Goal: Task Accomplishment & Management: Use online tool/utility

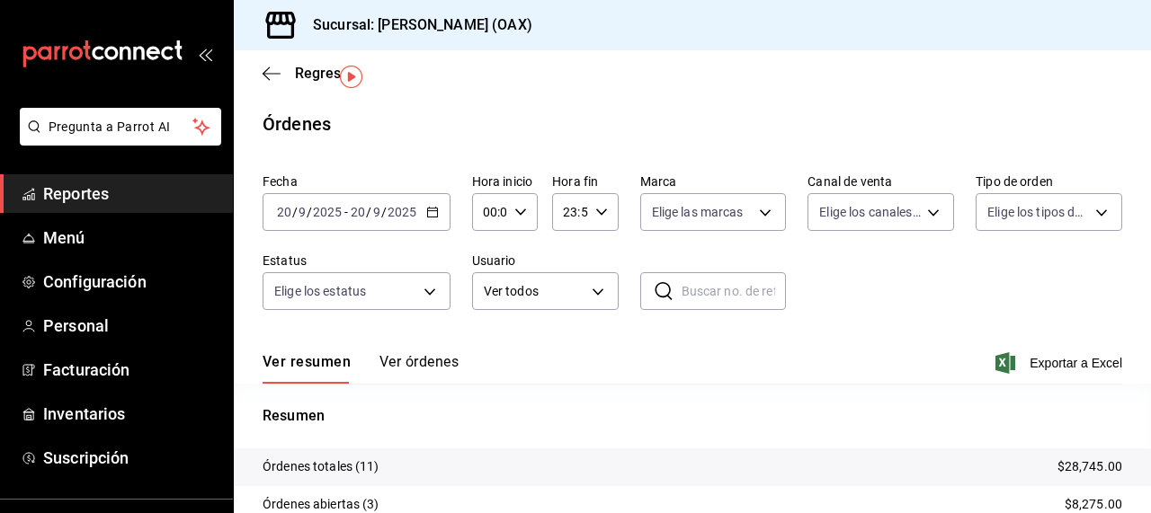
scroll to position [48, 0]
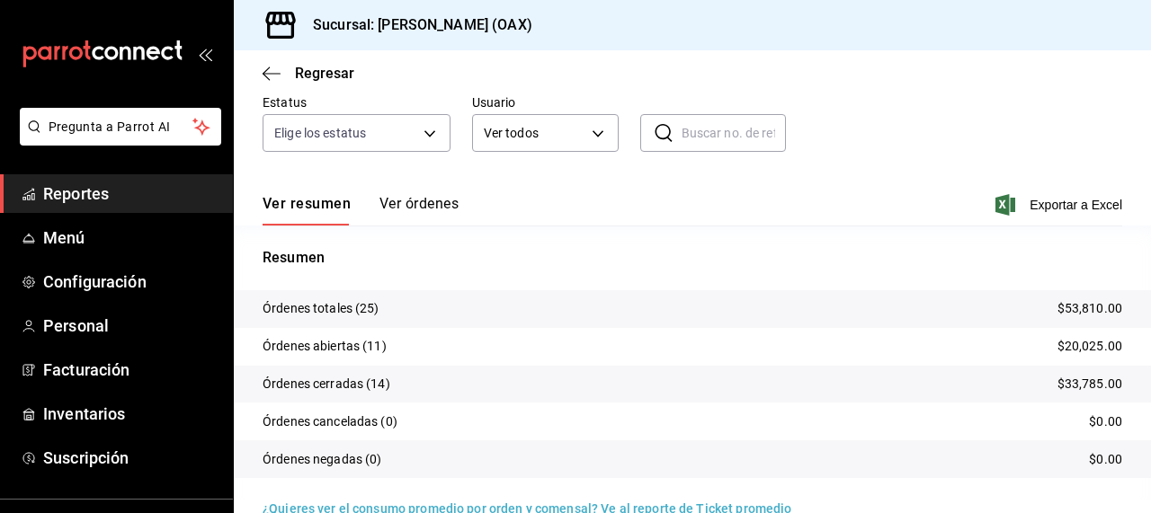
scroll to position [192, 0]
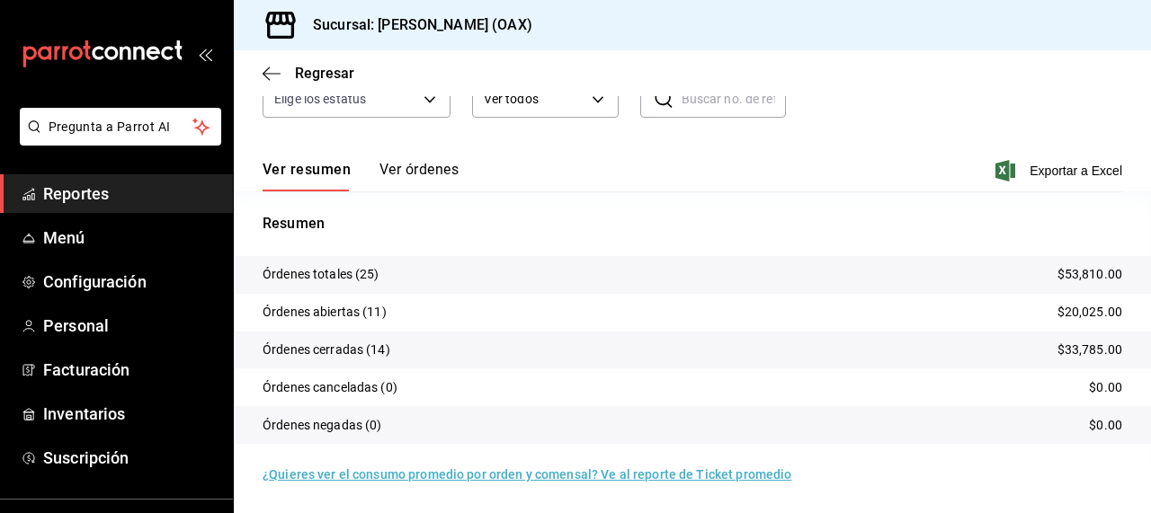
click at [1009, 76] on div "Regresar" at bounding box center [692, 73] width 917 height 46
click at [1008, 40] on div "Sucursal: [PERSON_NAME] (OAX)" at bounding box center [692, 25] width 917 height 50
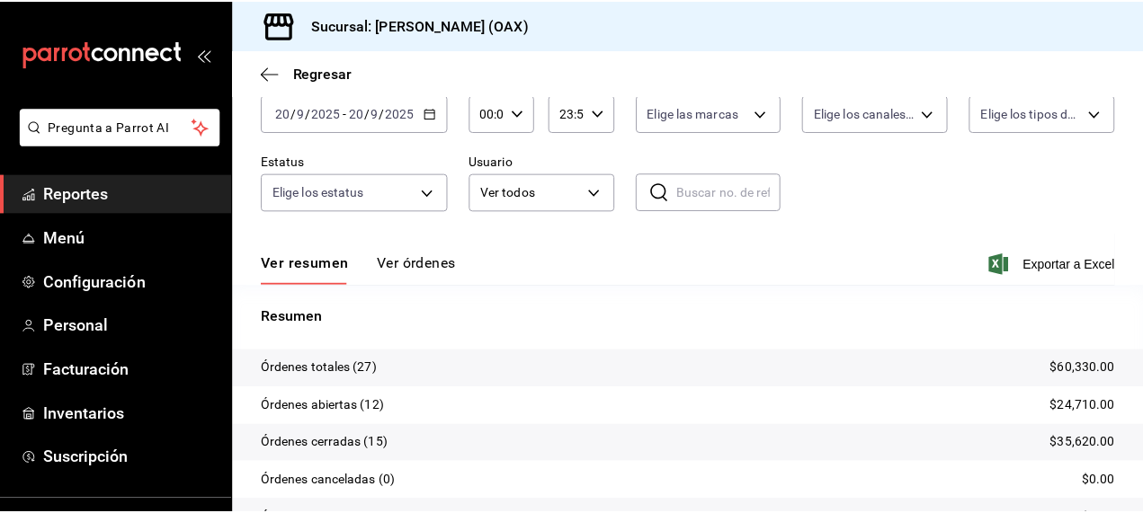
scroll to position [100, 0]
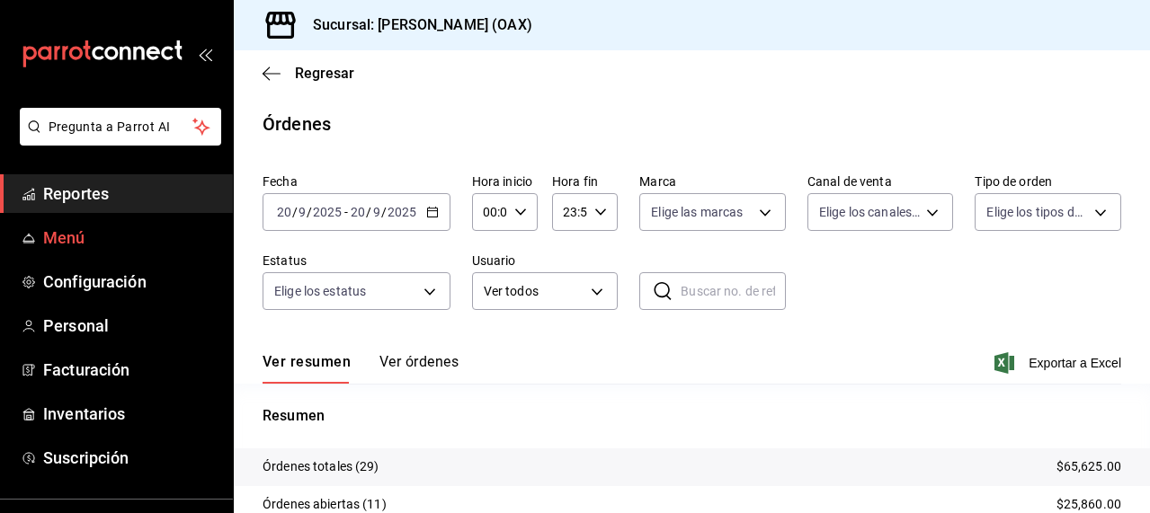
click at [72, 235] on span "Menú" at bounding box center [130, 238] width 175 height 24
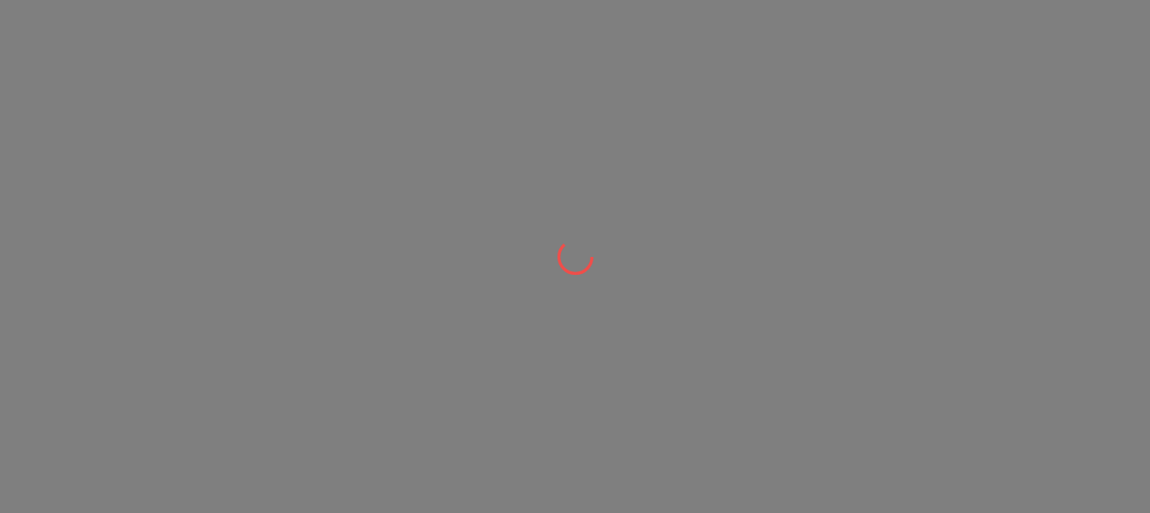
click at [93, 192] on div at bounding box center [575, 256] width 1150 height 513
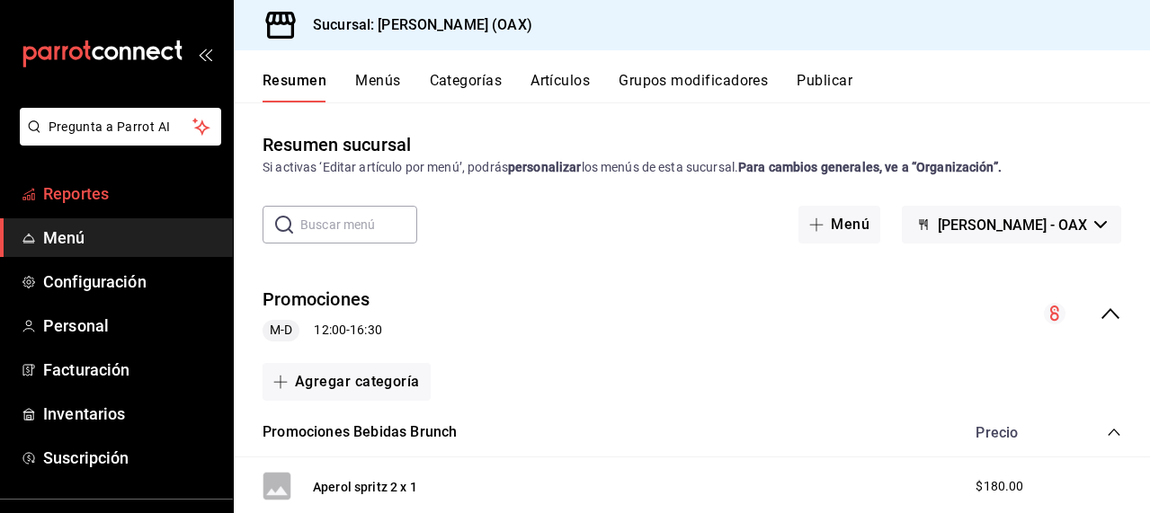
click at [79, 199] on span "Reportes" at bounding box center [130, 194] width 175 height 24
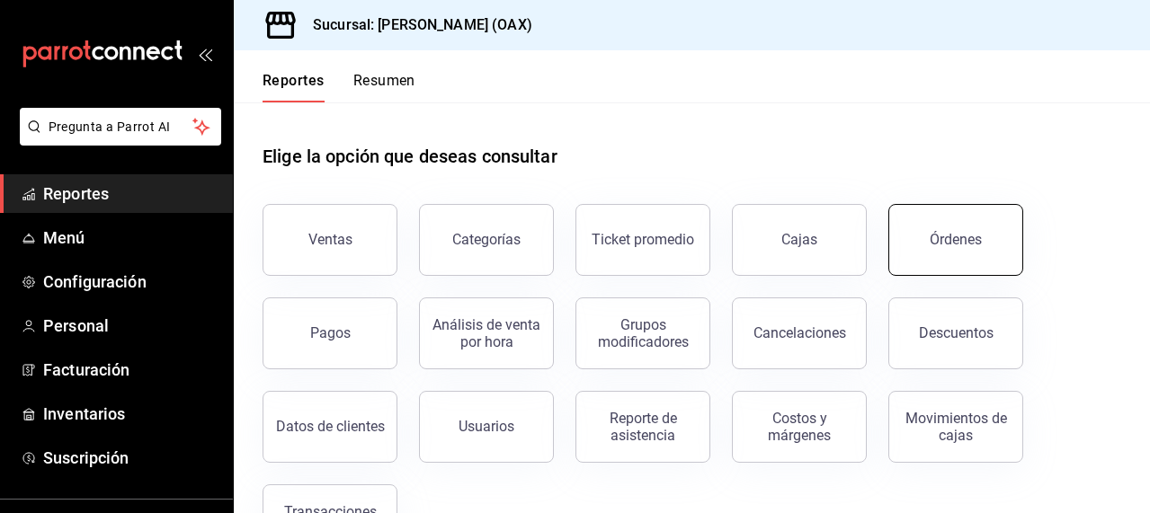
click at [983, 233] on button "Órdenes" at bounding box center [955, 240] width 135 height 72
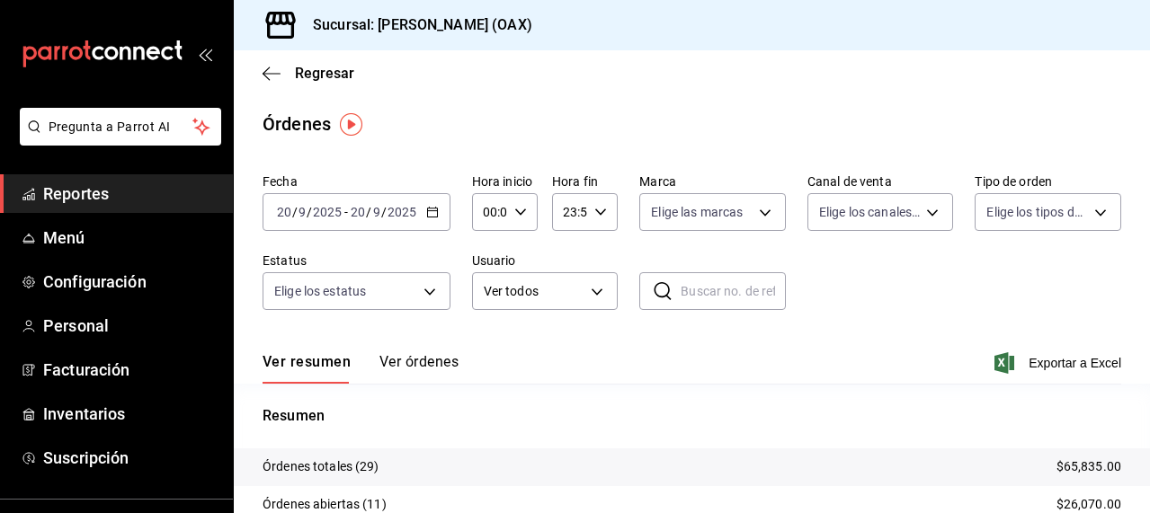
click at [605, 65] on div "Regresar" at bounding box center [692, 73] width 916 height 46
click at [765, 85] on div "Regresar" at bounding box center [692, 73] width 916 height 46
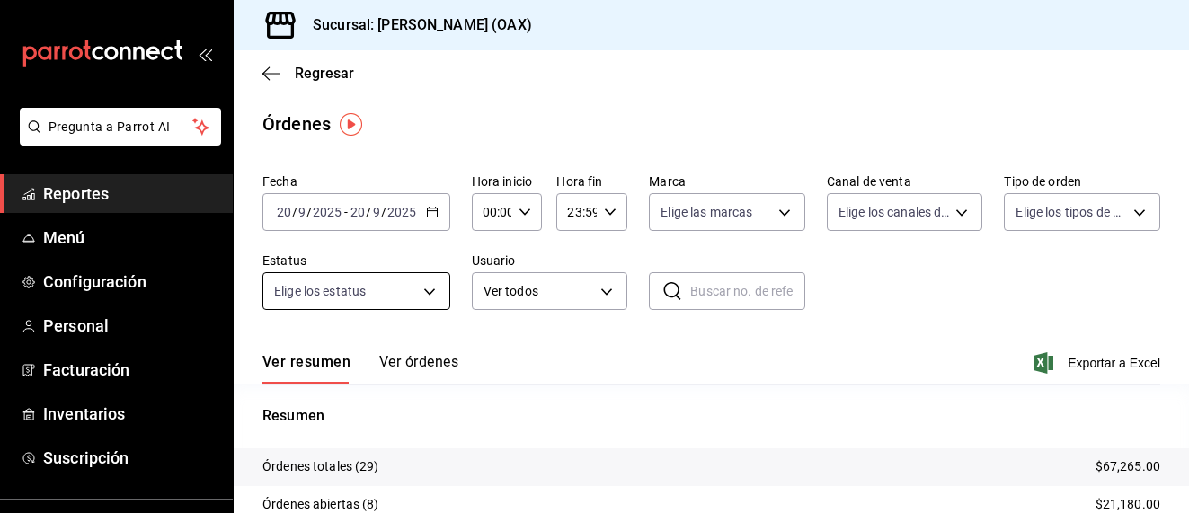
click at [432, 285] on body "Pregunta a Parrot AI Reportes Menú Configuración Personal Facturación Inventari…" at bounding box center [594, 256] width 1189 height 513
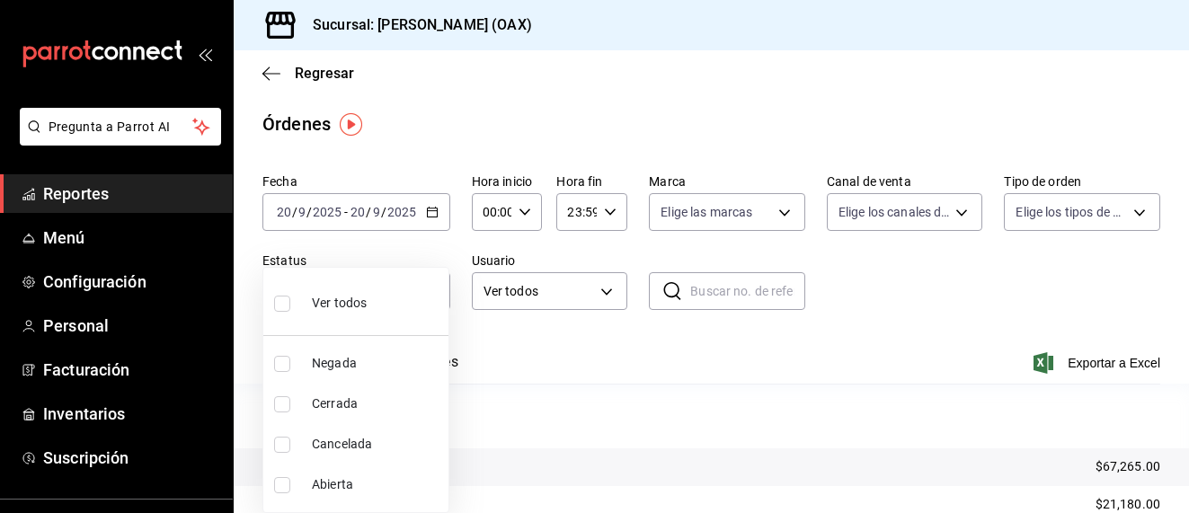
click at [445, 106] on div at bounding box center [594, 256] width 1189 height 513
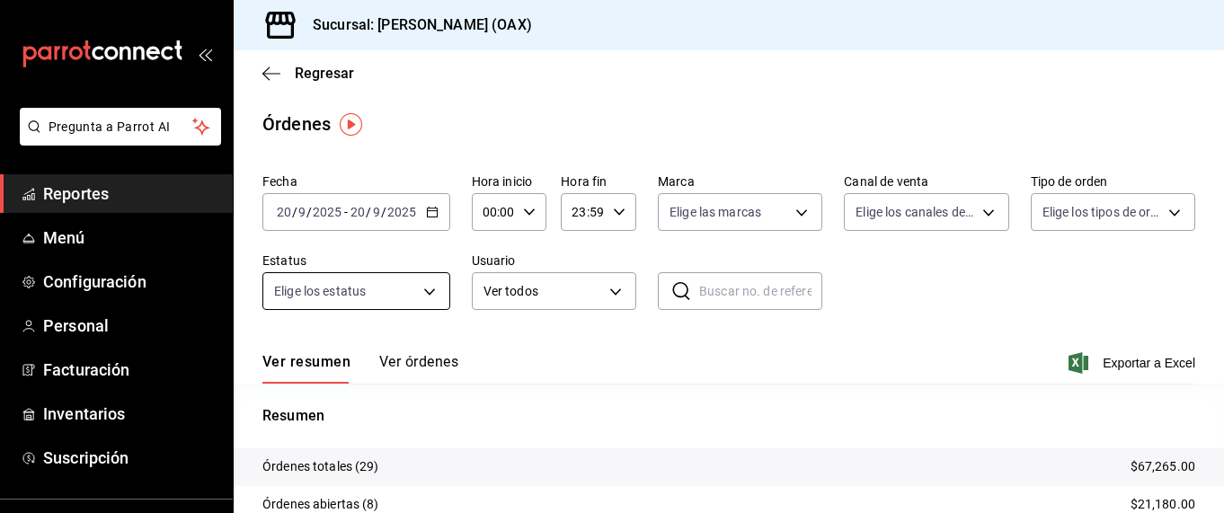
click at [420, 301] on body "Pregunta a Parrot AI Reportes Menú Configuración Personal Facturación Inventari…" at bounding box center [612, 256] width 1224 height 513
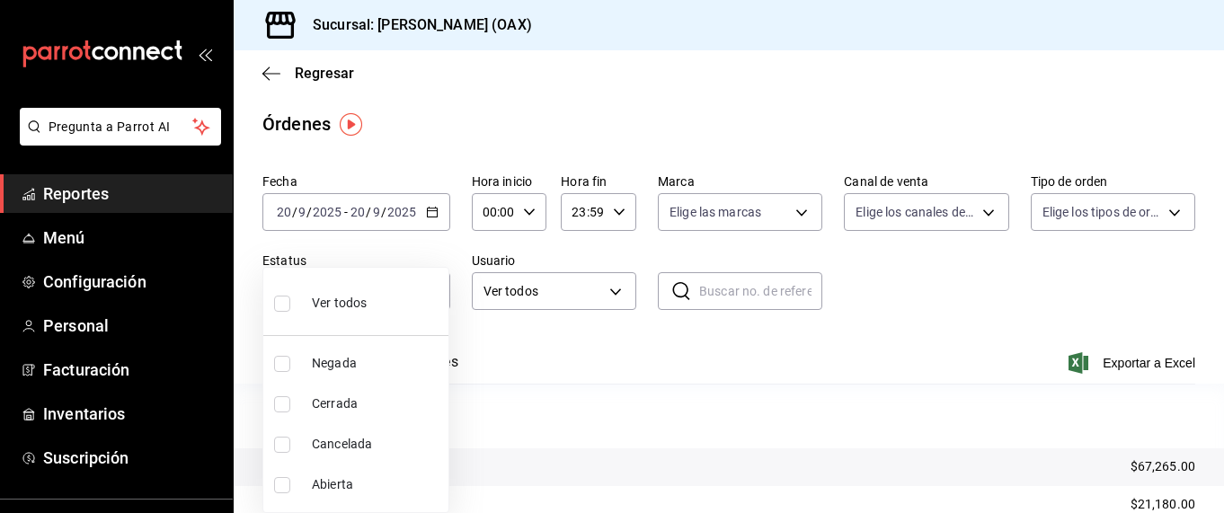
click at [597, 421] on div at bounding box center [612, 256] width 1224 height 513
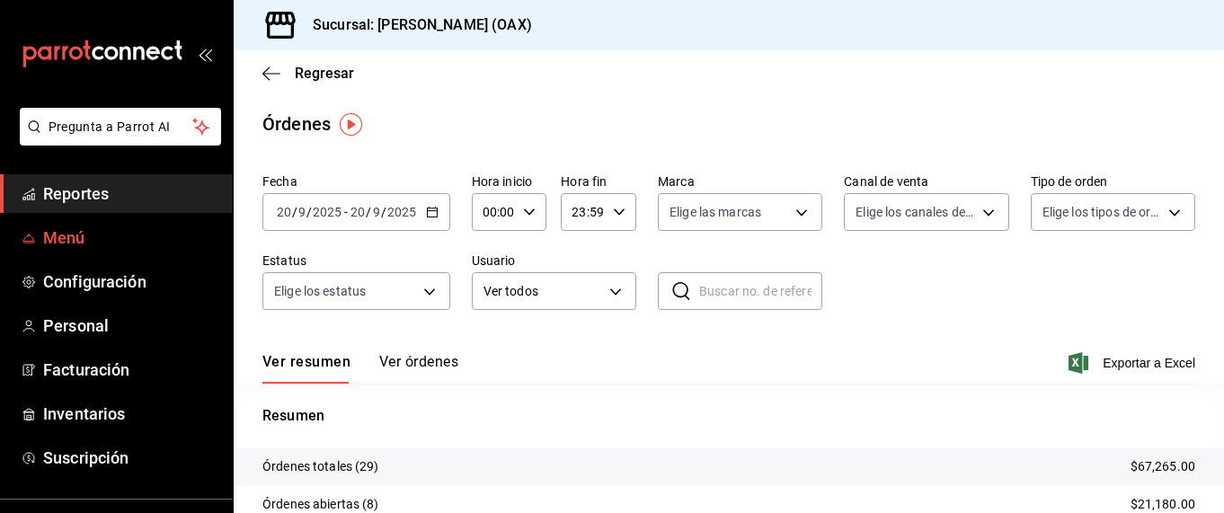
click at [90, 234] on span "Menú" at bounding box center [130, 238] width 175 height 24
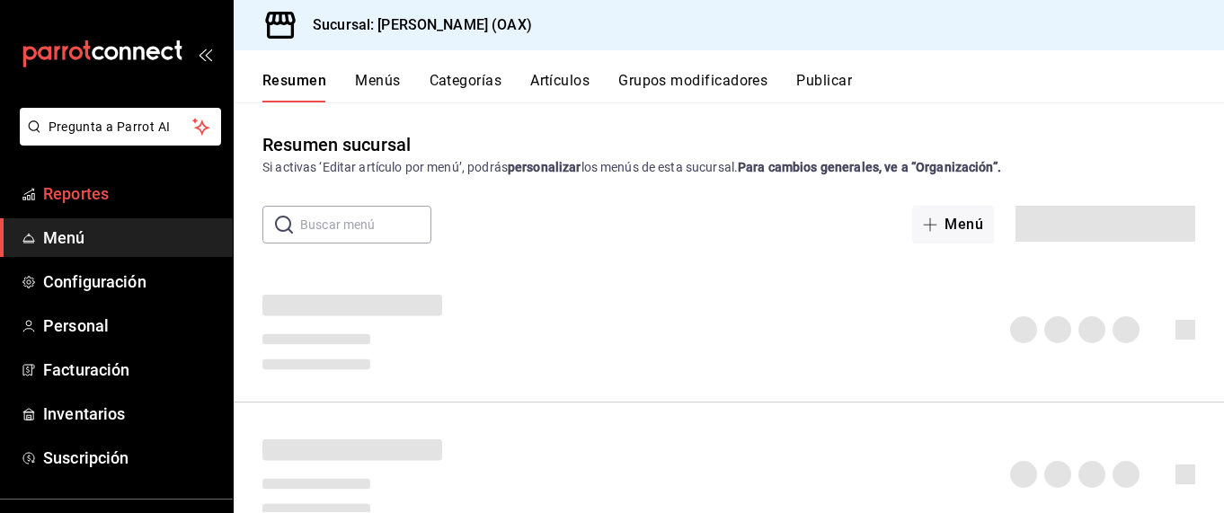
click at [104, 200] on span "Reportes" at bounding box center [130, 194] width 175 height 24
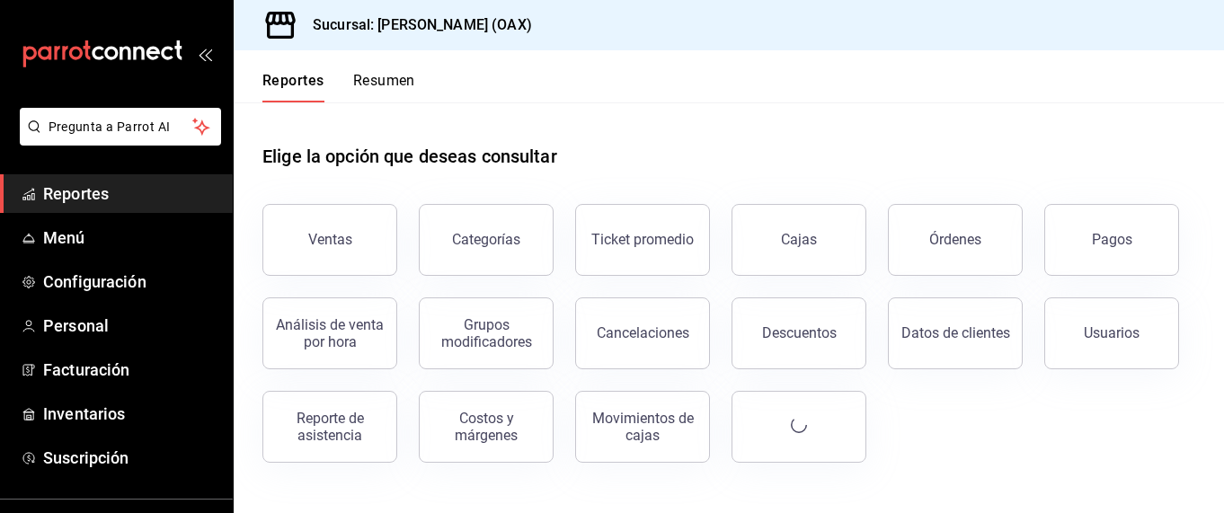
click at [325, 247] on div "Ventas" at bounding box center [330, 239] width 44 height 17
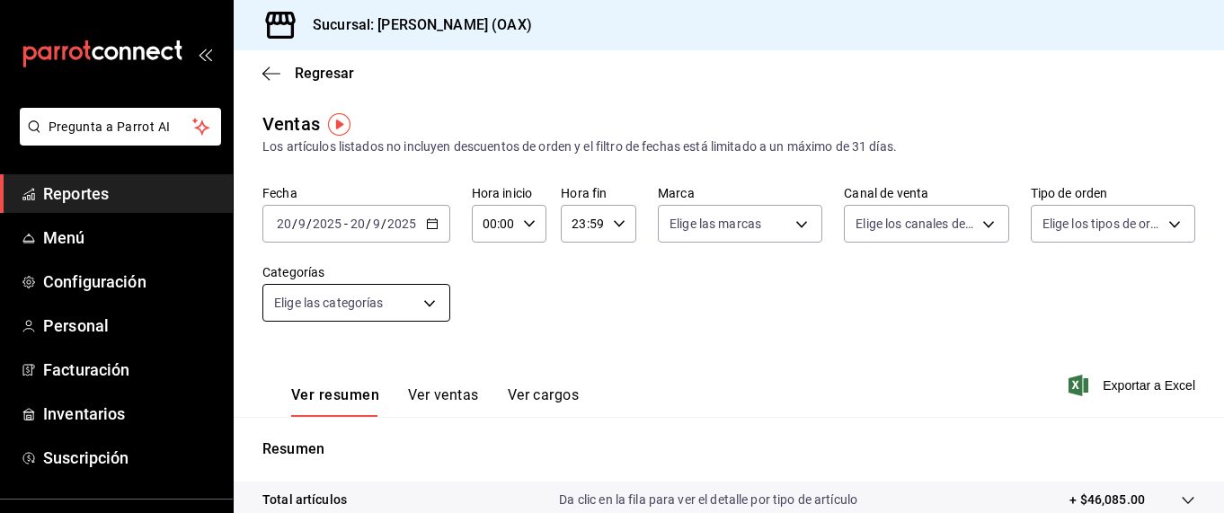
click at [413, 296] on body "Pregunta a Parrot AI Reportes Menú Configuración Personal Facturación Inventari…" at bounding box center [612, 256] width 1224 height 513
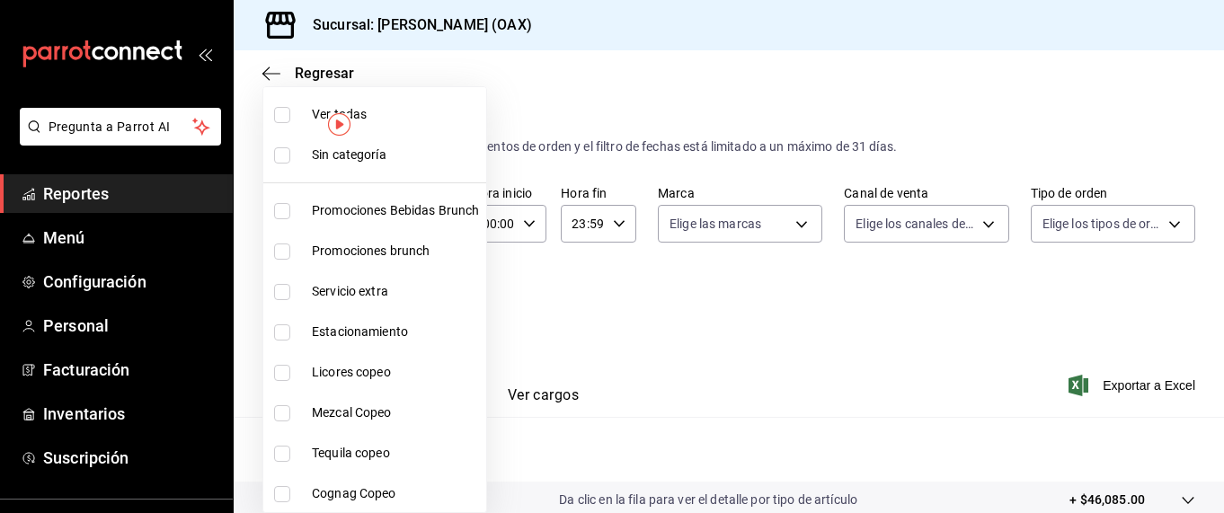
click at [404, 214] on span "Promociones Bebidas Brunch" at bounding box center [395, 210] width 167 height 19
type input "8ed44f33-4397-48eb-a10c-df725be60192"
checkbox input "true"
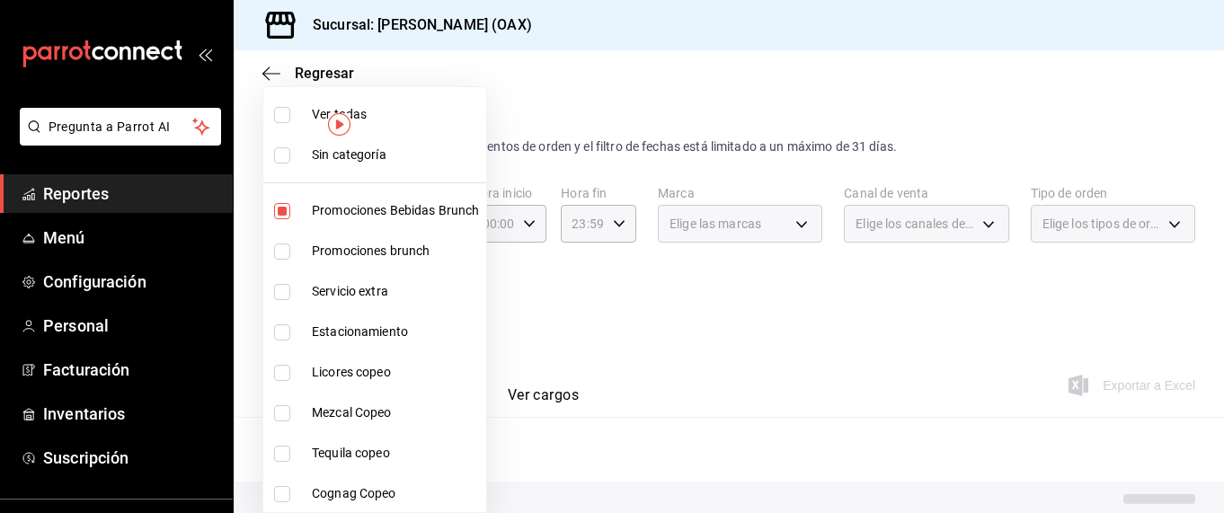
click at [384, 252] on span "Promociones brunch" at bounding box center [395, 251] width 167 height 19
type input "8ed44f33-4397-48eb-a10c-df725be60192,463459c9-37eb-4576-8402-f641077c2631"
checkbox input "true"
click at [361, 373] on span "Licores copeo" at bounding box center [395, 372] width 167 height 19
type input "8ed44f33-4397-48eb-a10c-df725be60192,463459c9-37eb-4576-8402-f641077c2631,53139…"
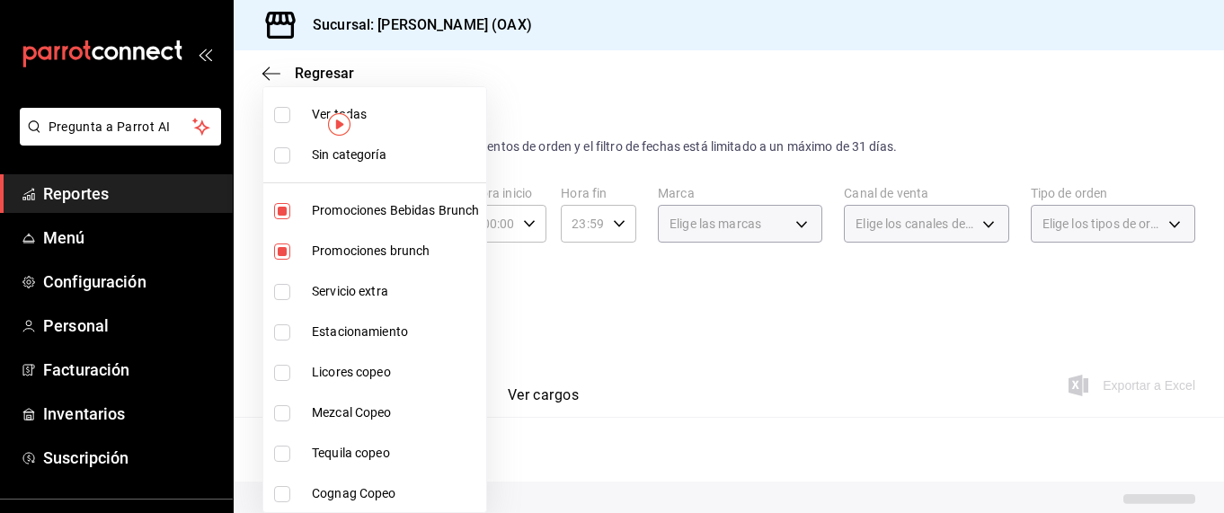
checkbox input "true"
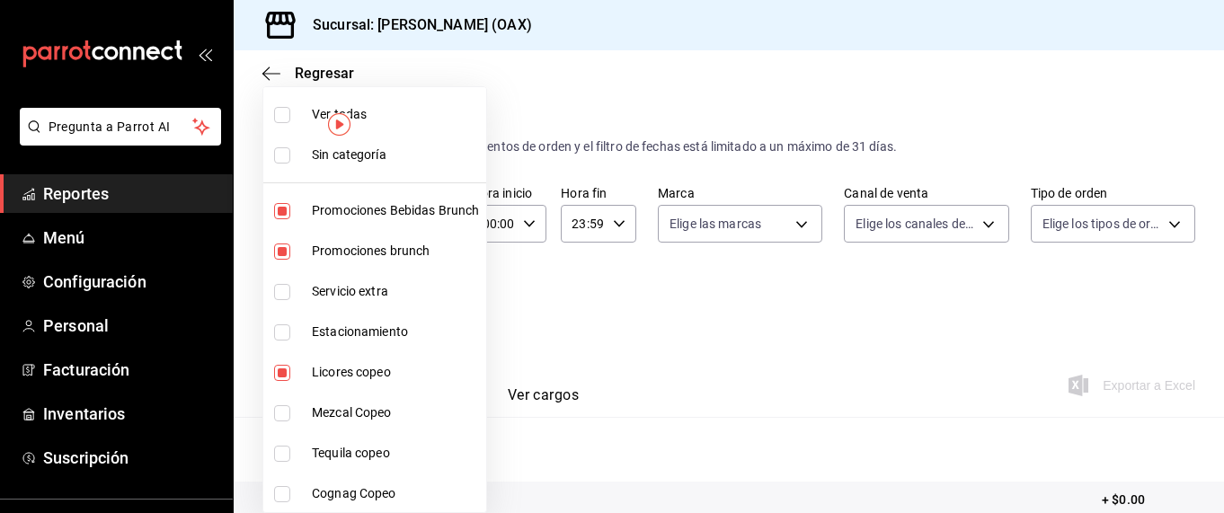
click at [361, 407] on span "Mezcal Copeo" at bounding box center [395, 413] width 167 height 19
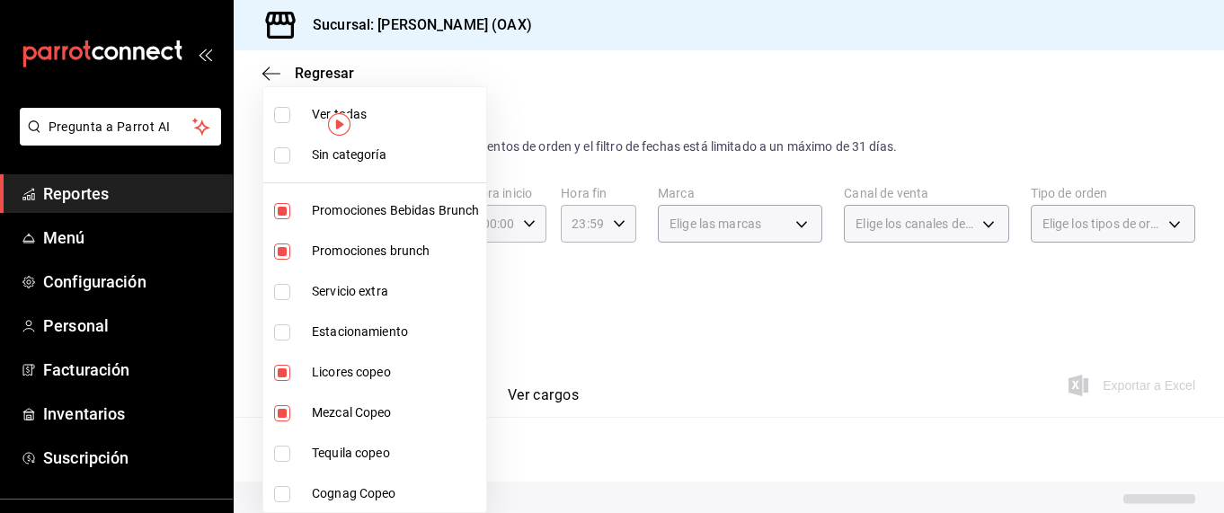
type input "8ed44f33-4397-48eb-a10c-df725be60192,463459c9-37eb-4576-8402-f641077c2631,53139…"
checkbox input "true"
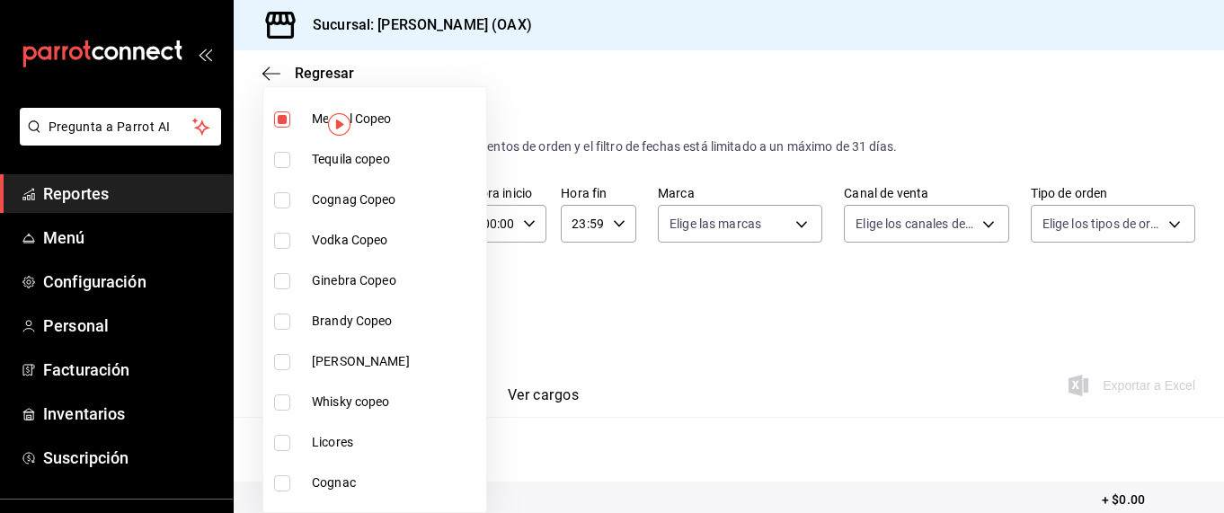
scroll to position [321, 0]
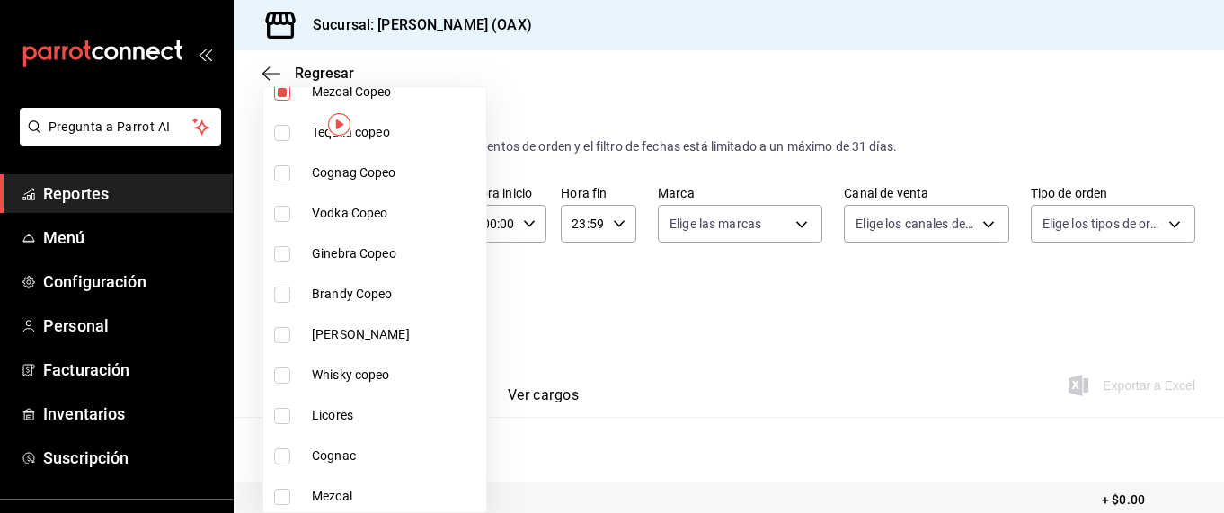
click at [390, 140] on span "Tequila copeo" at bounding box center [395, 132] width 167 height 19
type input "8ed44f33-4397-48eb-a10c-df725be60192,463459c9-37eb-4576-8402-f641077c2631,53139…"
checkbox input "true"
click at [377, 178] on span "Cognag Copeo" at bounding box center [395, 173] width 167 height 19
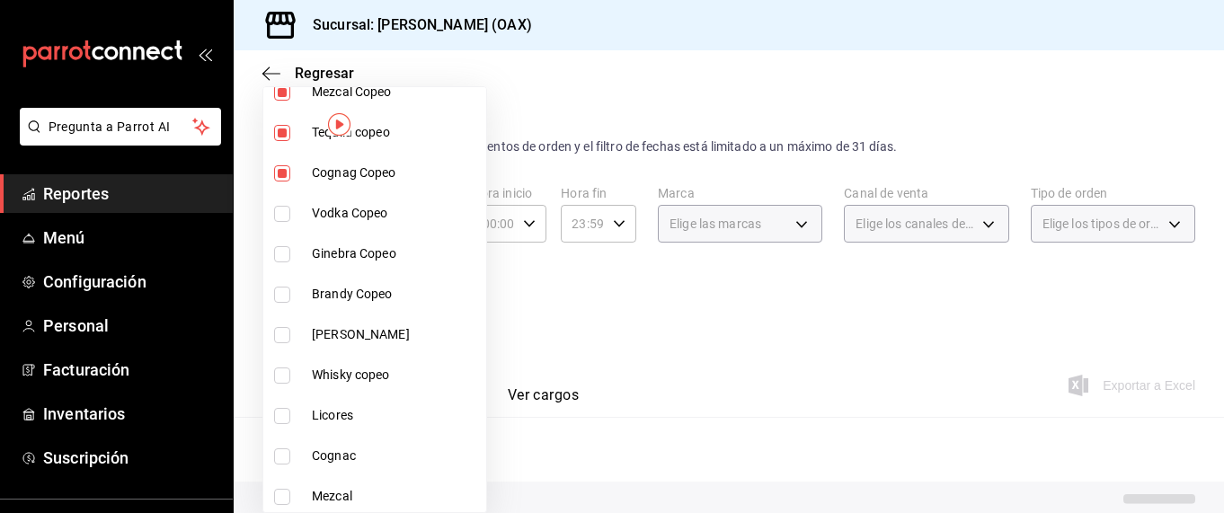
type input "8ed44f33-4397-48eb-a10c-df725be60192,463459c9-37eb-4576-8402-f641077c2631,53139…"
checkbox input "true"
click at [371, 212] on span "Vodka Copeo" at bounding box center [395, 213] width 167 height 19
type input "8ed44f33-4397-48eb-a10c-df725be60192,463459c9-37eb-4576-8402-f641077c2631,53139…"
checkbox input "true"
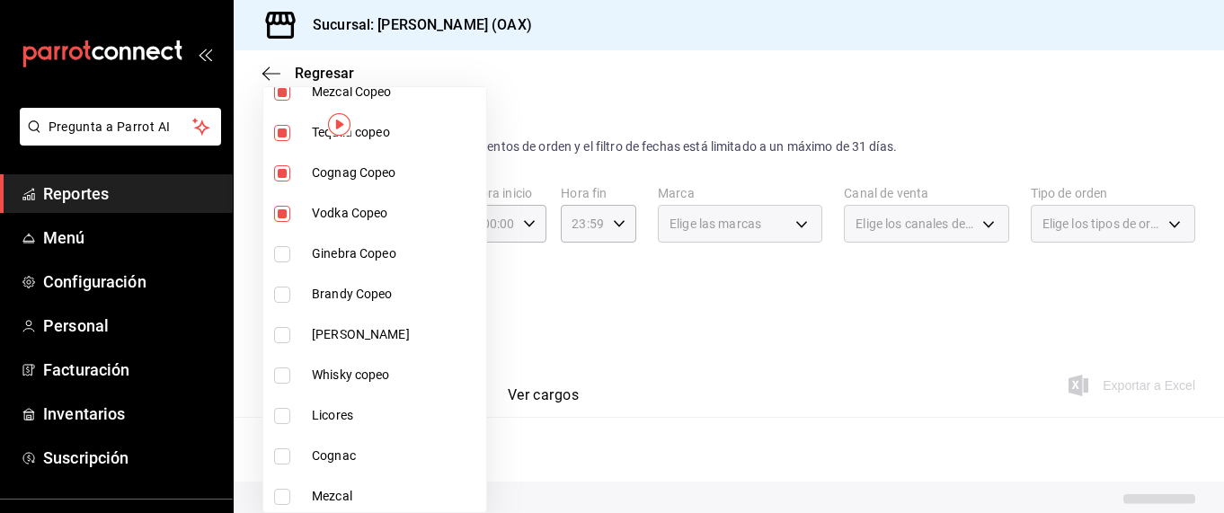
click at [372, 260] on span "Ginebra Copeo" at bounding box center [395, 254] width 167 height 19
type input "8ed44f33-4397-48eb-a10c-df725be60192,463459c9-37eb-4576-8402-f641077c2631,53139…"
checkbox input "true"
click at [370, 283] on li "Brandy Copeo" at bounding box center [374, 294] width 223 height 40
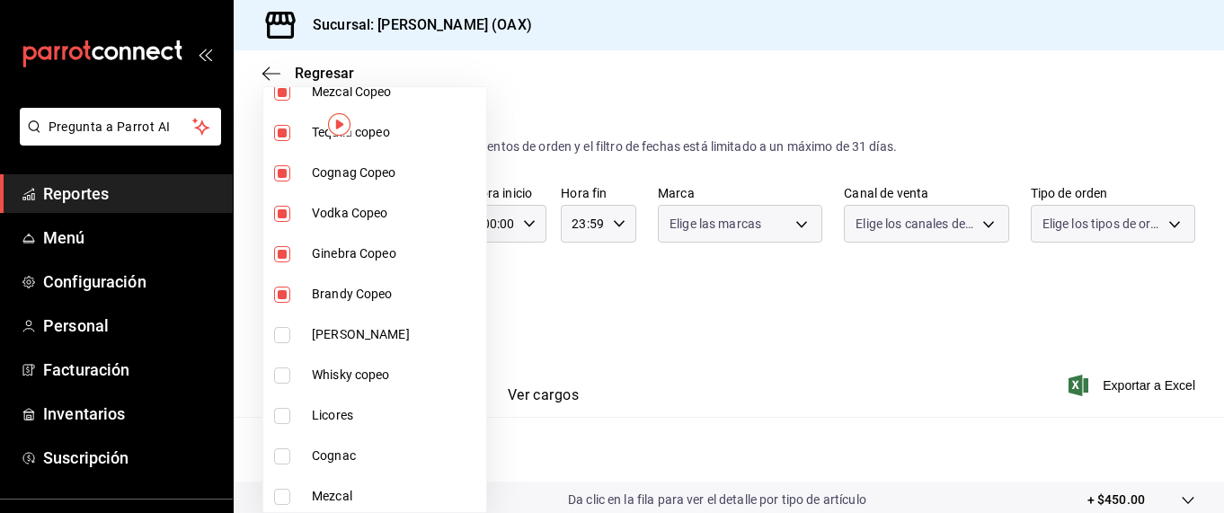
type input "8ed44f33-4397-48eb-a10c-df725be60192,463459c9-37eb-4576-8402-f641077c2631,53139…"
checkbox input "true"
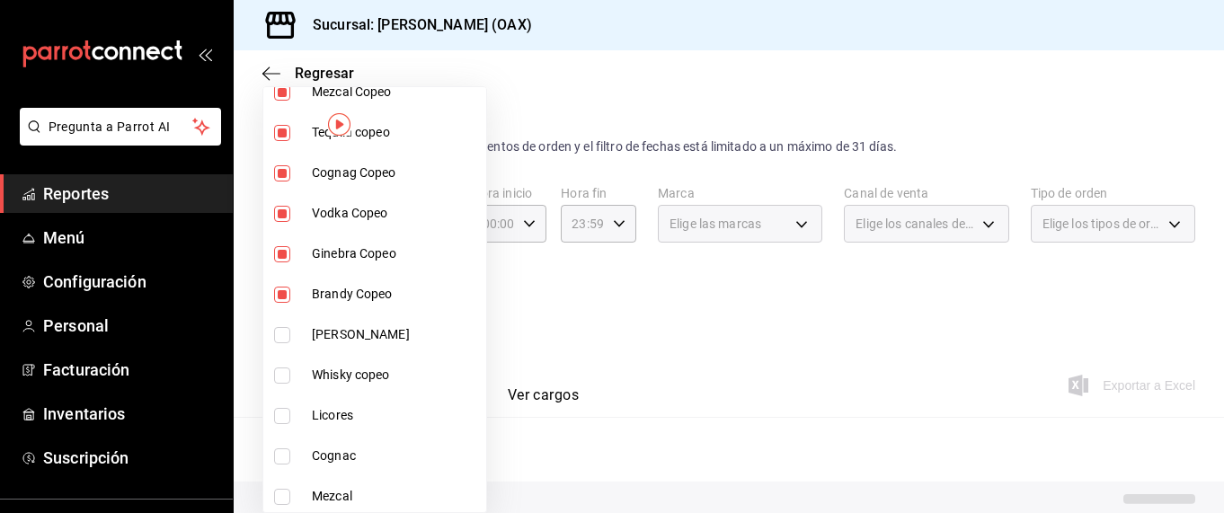
click at [339, 336] on span "[PERSON_NAME]" at bounding box center [395, 334] width 167 height 19
click at [339, 378] on span "Whisky copeo" at bounding box center [395, 375] width 167 height 19
type input "8ed44f33-4397-48eb-a10c-df725be60192,463459c9-37eb-4576-8402-f641077c2631,53139…"
checkbox input "true"
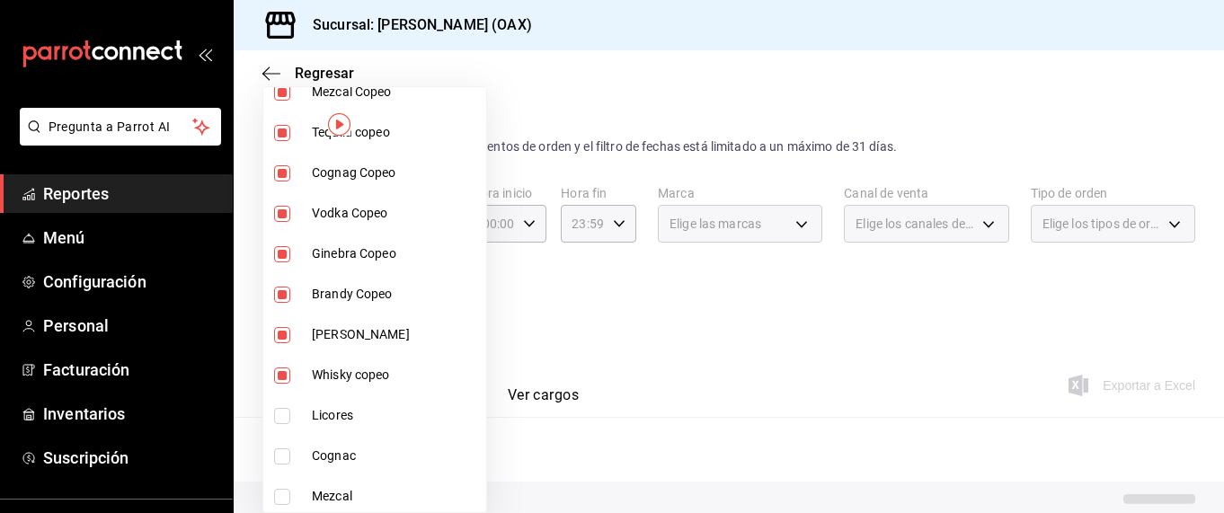
click at [337, 411] on span "Licores" at bounding box center [395, 415] width 167 height 19
type input "8ed44f33-4397-48eb-a10c-df725be60192,463459c9-37eb-4576-8402-f641077c2631,53139…"
checkbox input "true"
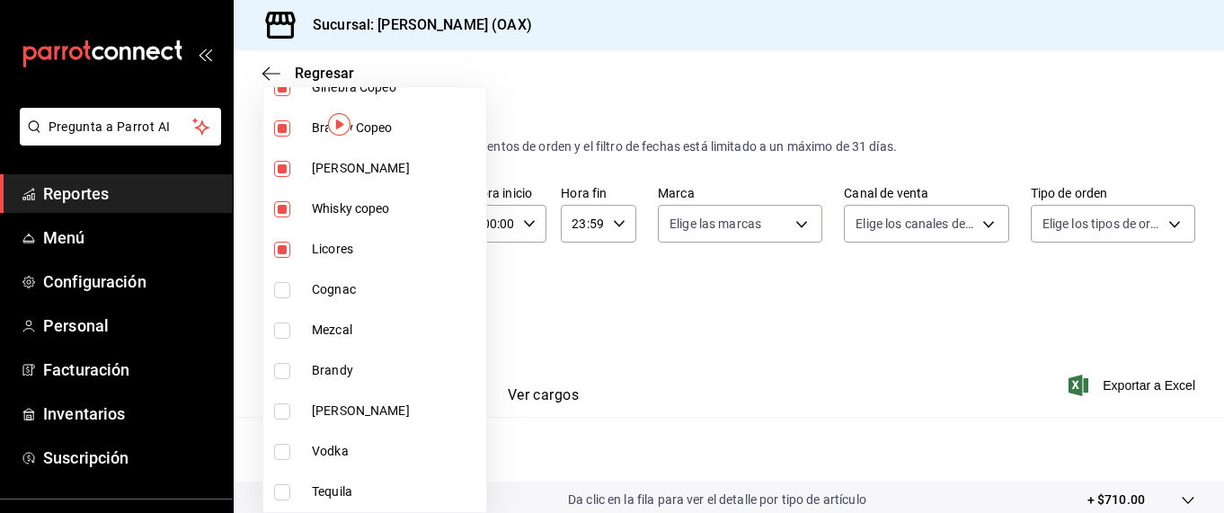
scroll to position [513, 0]
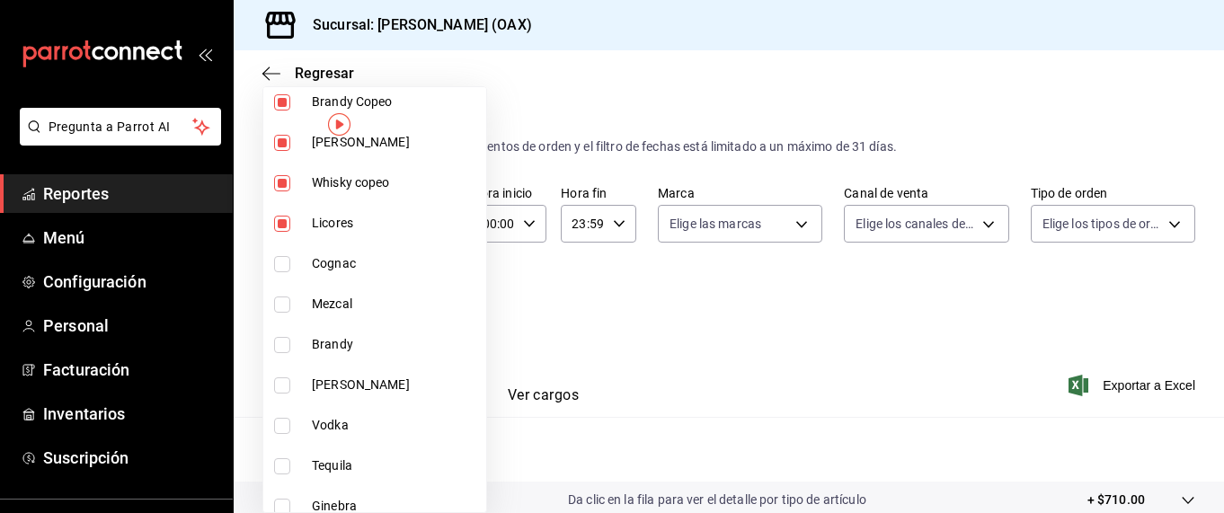
click at [351, 253] on li "Cognac" at bounding box center [374, 264] width 223 height 40
type input "8ed44f33-4397-48eb-a10c-df725be60192,463459c9-37eb-4576-8402-f641077c2631,53139…"
checkbox input "true"
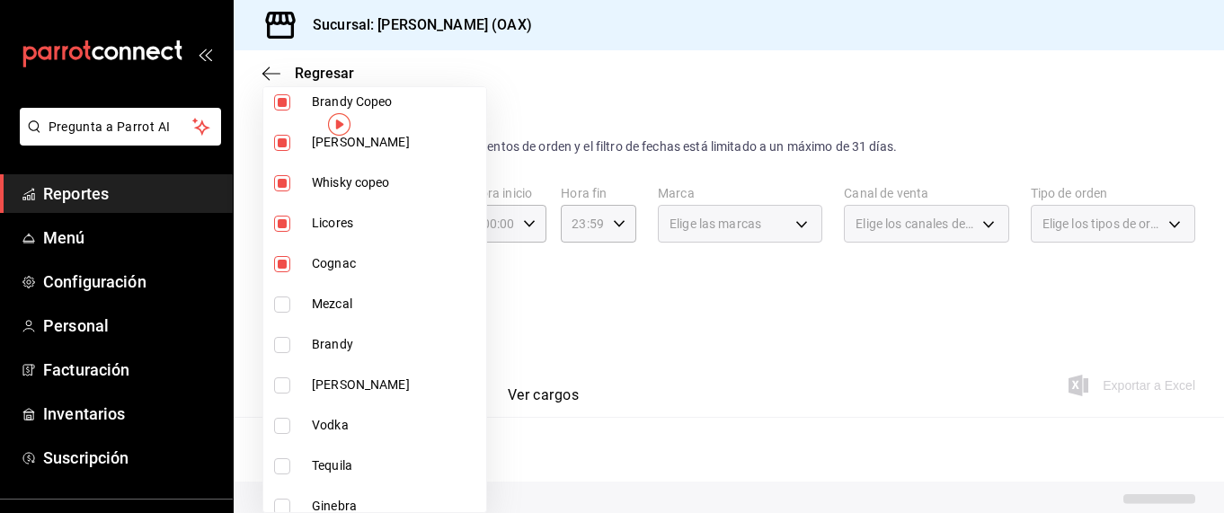
click at [340, 302] on span "Mezcal" at bounding box center [395, 304] width 167 height 19
type input "8ed44f33-4397-48eb-a10c-df725be60192,463459c9-37eb-4576-8402-f641077c2631,53139…"
checkbox input "true"
drag, startPoint x: 337, startPoint y: 346, endPoint x: 329, endPoint y: 379, distance: 34.2
click at [337, 346] on span "Brandy" at bounding box center [395, 344] width 167 height 19
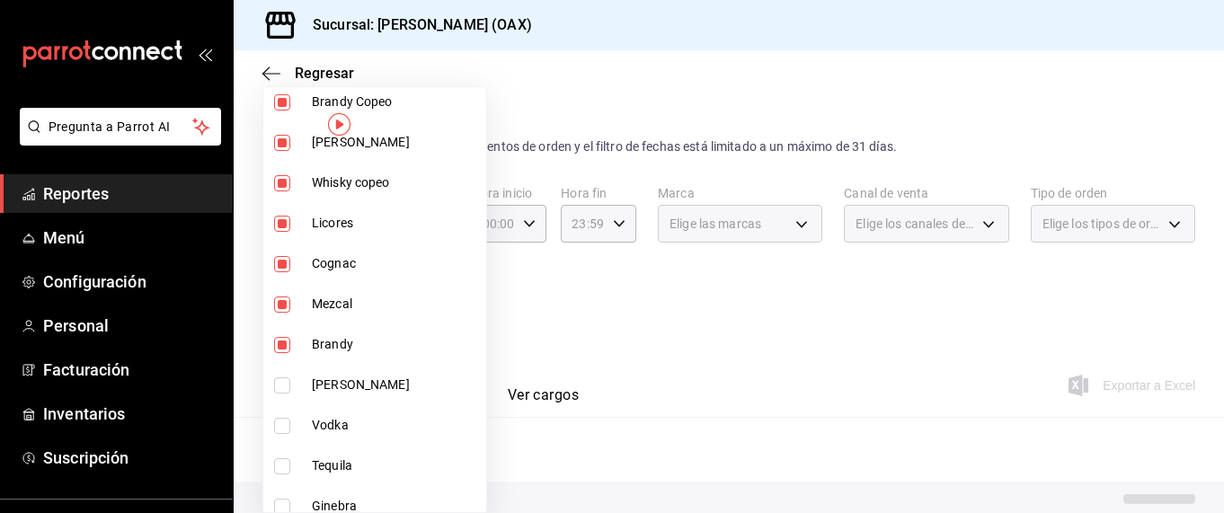
type input "8ed44f33-4397-48eb-a10c-df725be60192,463459c9-37eb-4576-8402-f641077c2631,53139…"
checkbox input "true"
click at [329, 379] on span "[PERSON_NAME]" at bounding box center [395, 385] width 167 height 19
type input "8ed44f33-4397-48eb-a10c-df725be60192,463459c9-37eb-4576-8402-f641077c2631,53139…"
checkbox input "true"
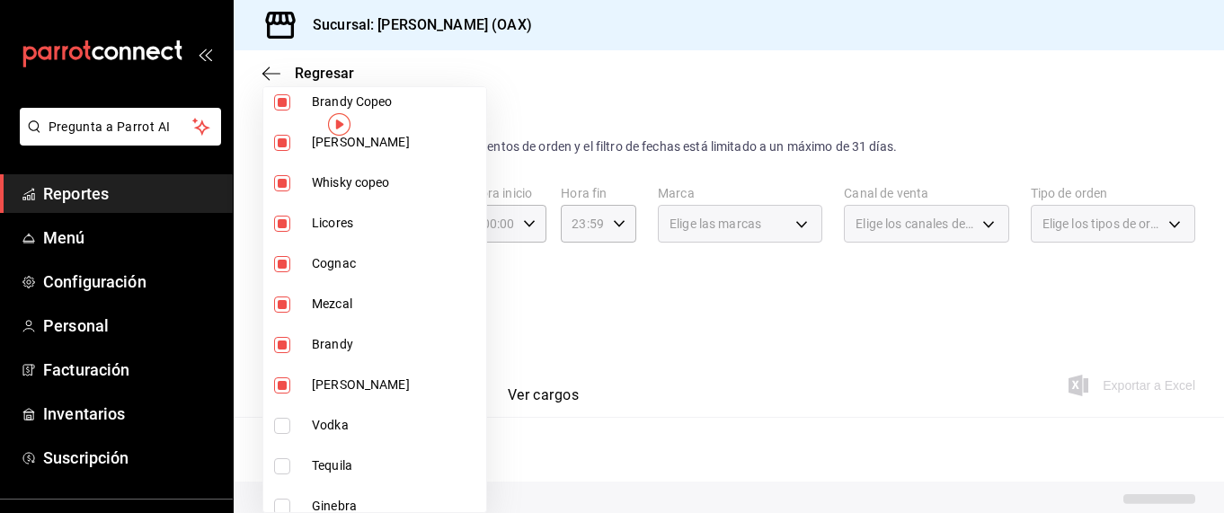
click at [335, 420] on span "Vodka" at bounding box center [395, 425] width 167 height 19
type input "8ed44f33-4397-48eb-a10c-df725be60192,463459c9-37eb-4576-8402-f641077c2631,53139…"
checkbox input "true"
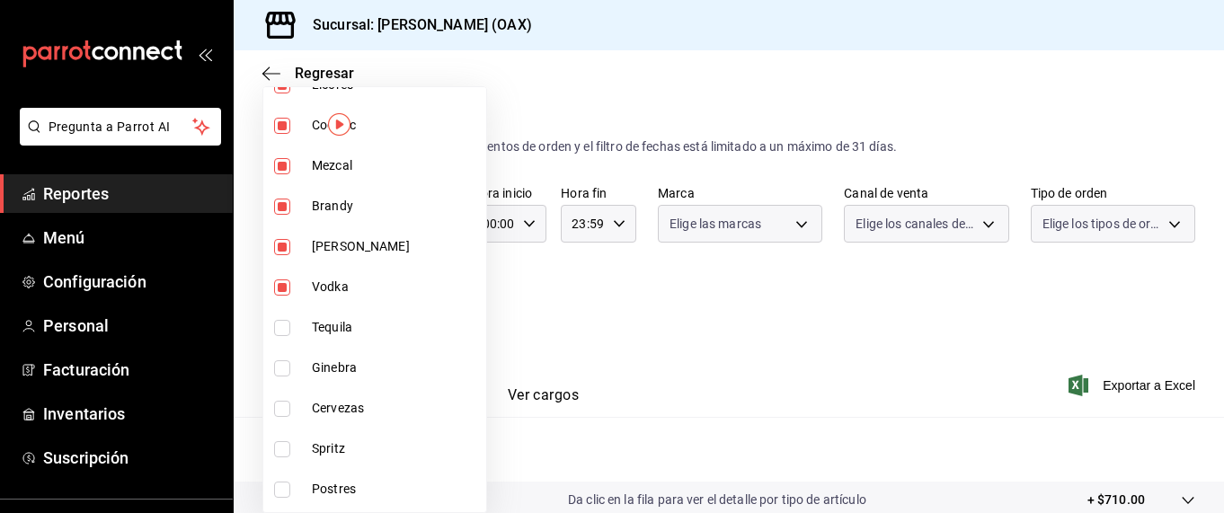
scroll to position [778, 0]
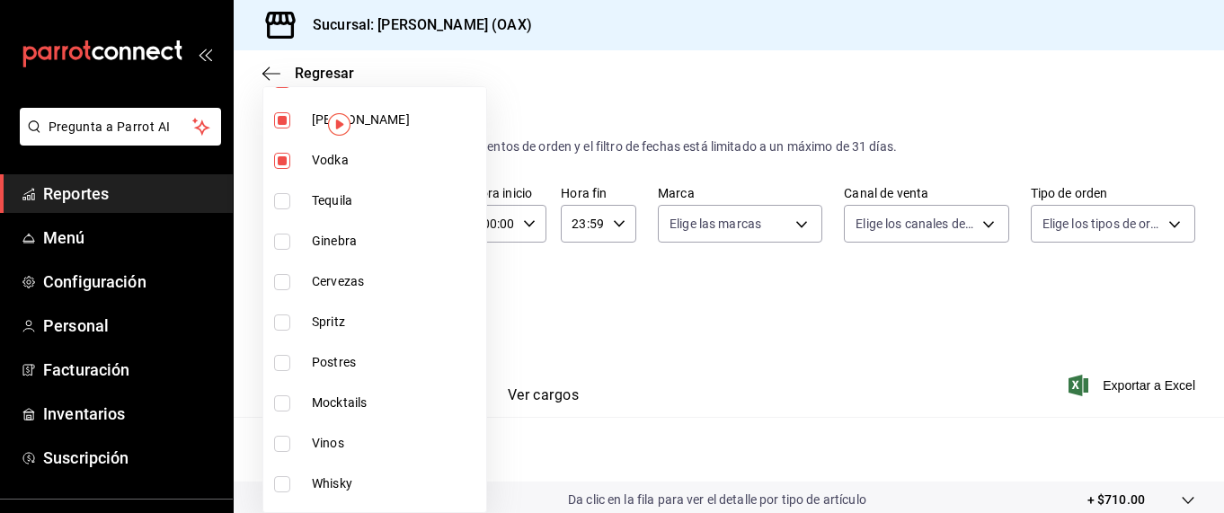
click at [333, 194] on span "Tequila" at bounding box center [395, 200] width 167 height 19
type input "8ed44f33-4397-48eb-a10c-df725be60192,463459c9-37eb-4576-8402-f641077c2631,53139…"
checkbox input "true"
click at [333, 244] on span "Ginebra" at bounding box center [395, 241] width 167 height 19
click at [332, 283] on span "Cervezas" at bounding box center [395, 281] width 167 height 19
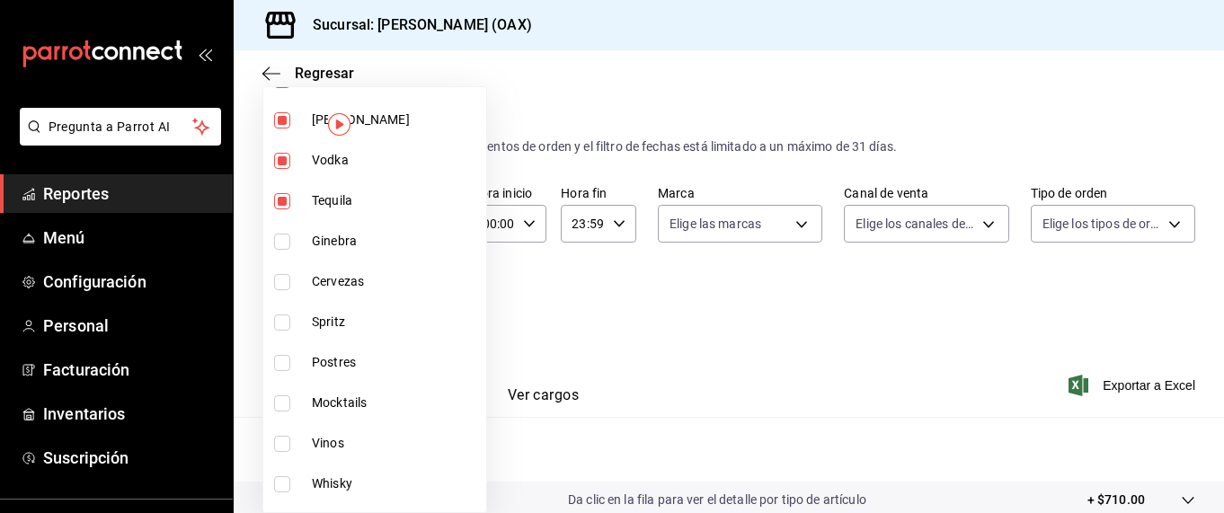
click at [334, 321] on span "Spritz" at bounding box center [395, 322] width 167 height 19
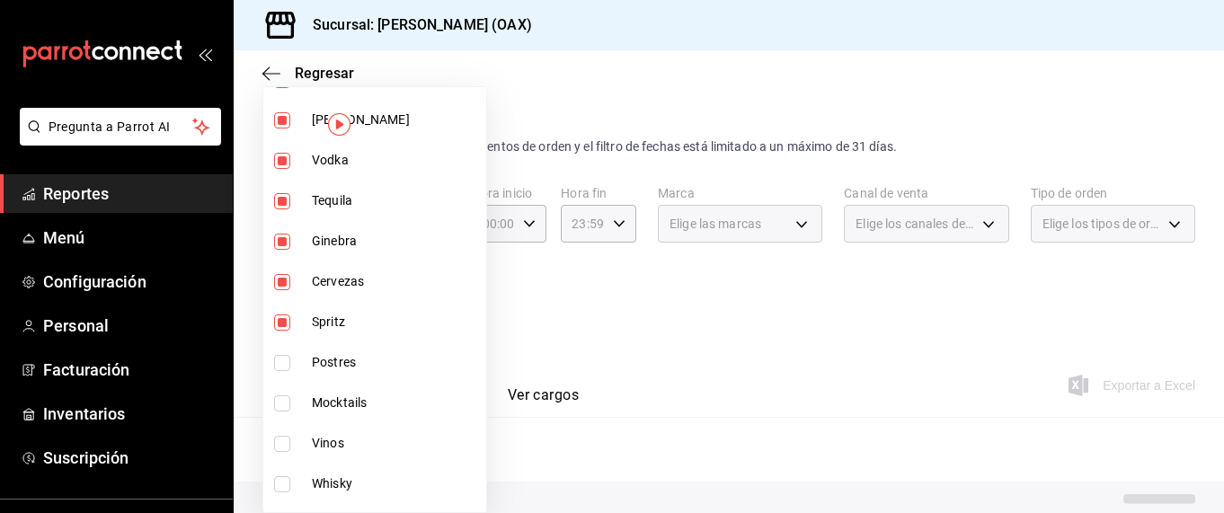
type input "8ed44f33-4397-48eb-a10c-df725be60192,463459c9-37eb-4576-8402-f641077c2631,53139…"
checkbox input "true"
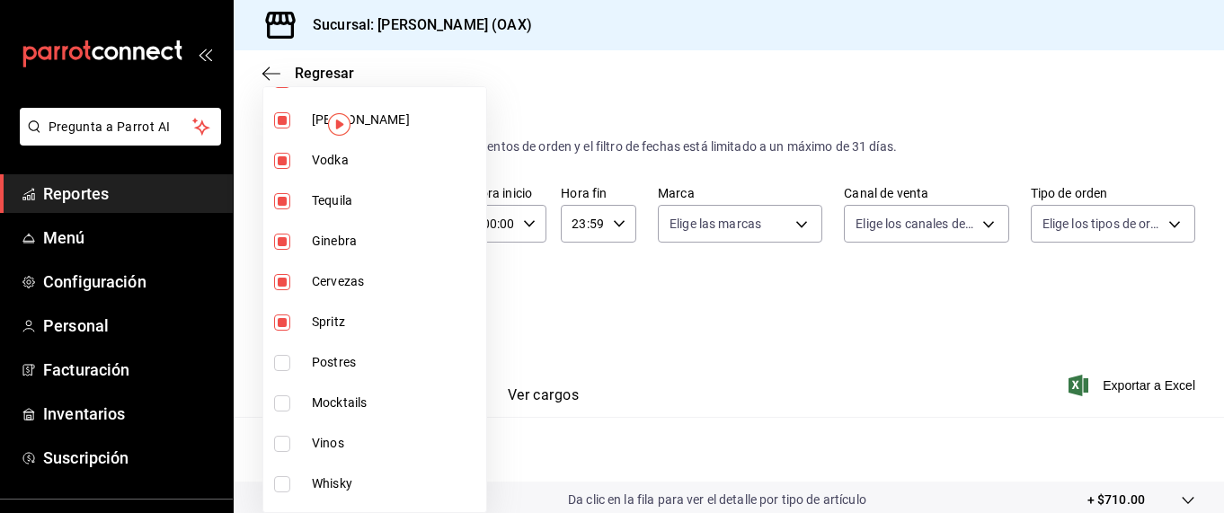
click at [342, 401] on span "Mocktails" at bounding box center [395, 403] width 167 height 19
type input "8ed44f33-4397-48eb-a10c-df725be60192,463459c9-37eb-4576-8402-f641077c2631,53139…"
checkbox input "true"
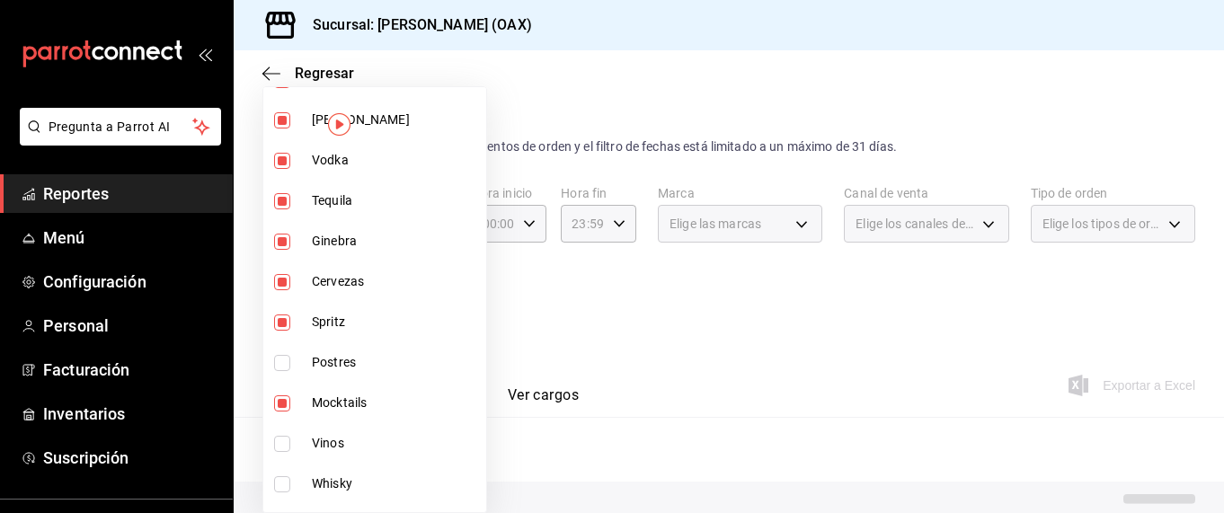
click at [331, 450] on span "Vinos" at bounding box center [395, 443] width 167 height 19
type input "8ed44f33-4397-48eb-a10c-df725be60192,463459c9-37eb-4576-8402-f641077c2631,53139…"
checkbox input "true"
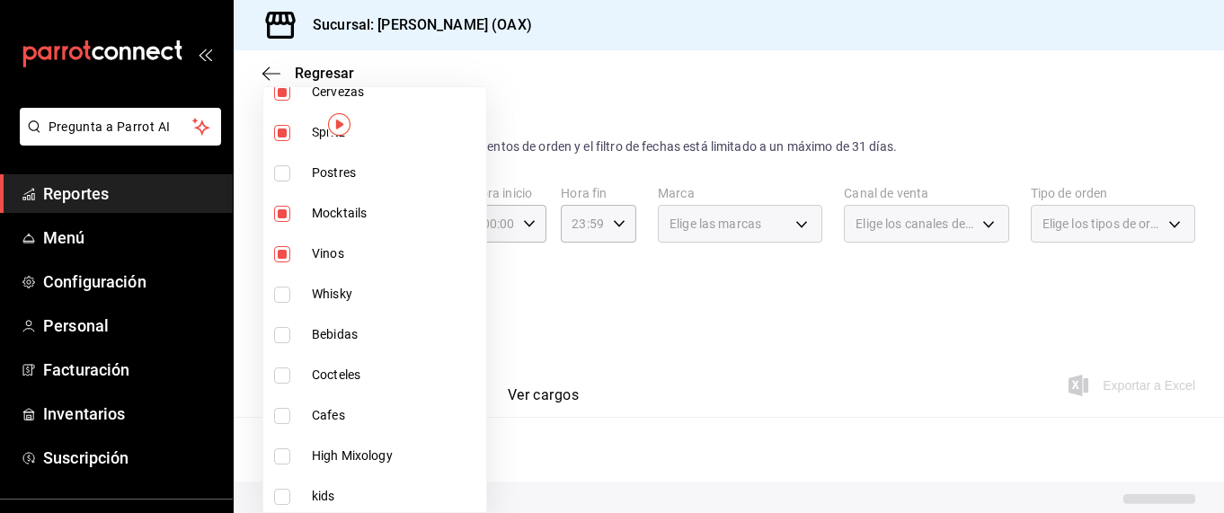
scroll to position [983, 0]
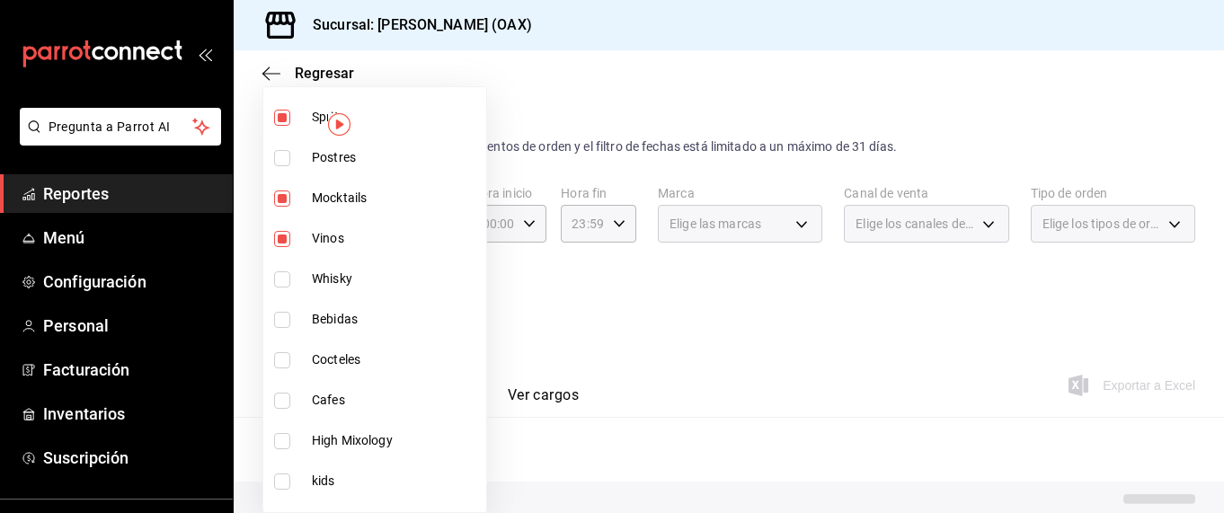
click at [351, 277] on span "Whisky" at bounding box center [395, 279] width 167 height 19
type input "8ed44f33-4397-48eb-a10c-df725be60192,463459c9-37eb-4576-8402-f641077c2631,53139…"
checkbox input "true"
click at [341, 317] on span "Bebidas" at bounding box center [395, 319] width 167 height 19
type input "8ed44f33-4397-48eb-a10c-df725be60192,463459c9-37eb-4576-8402-f641077c2631,53139…"
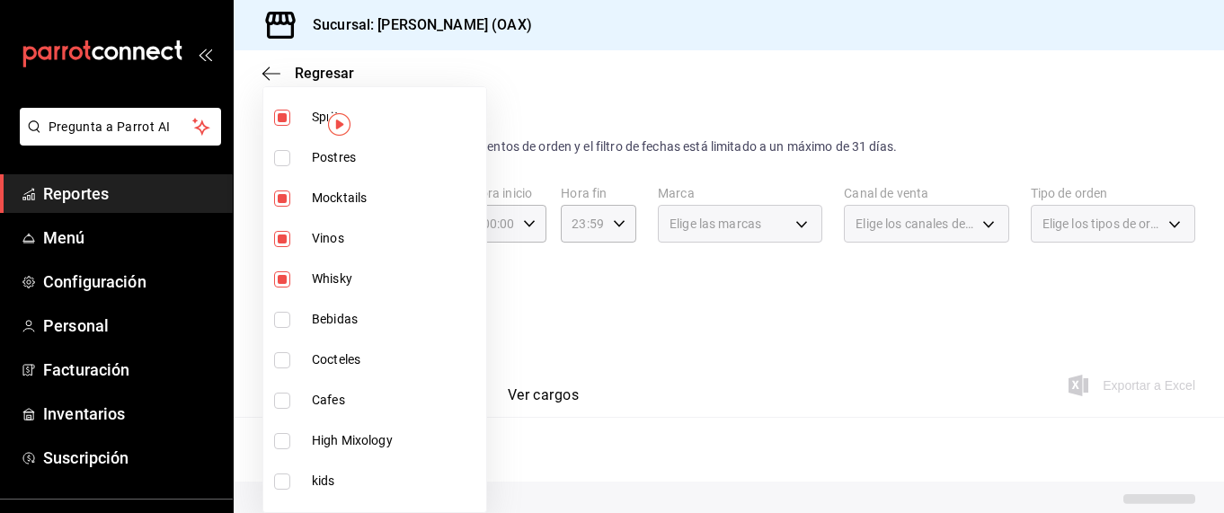
checkbox input "true"
click at [335, 360] on span "Cocteles" at bounding box center [395, 360] width 167 height 19
type input "8ed44f33-4397-48eb-a10c-df725be60192,463459c9-37eb-4576-8402-f641077c2631,53139…"
checkbox input "true"
click at [332, 397] on span "Cafes" at bounding box center [395, 400] width 167 height 19
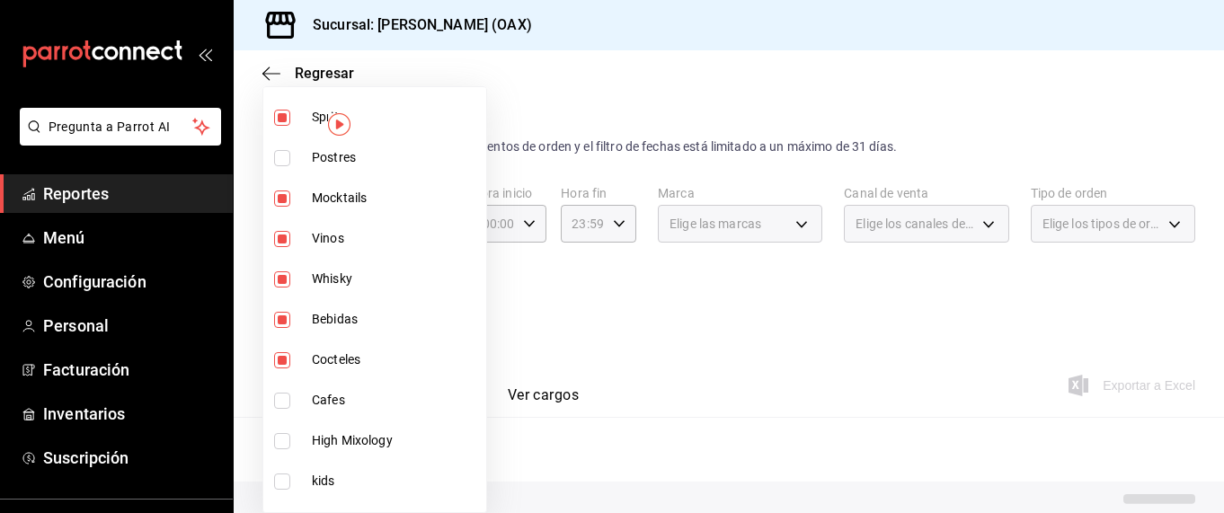
type input "8ed44f33-4397-48eb-a10c-df725be60192,463459c9-37eb-4576-8402-f641077c2631,53139…"
checkbox input "true"
click at [345, 440] on span "High Mixology" at bounding box center [395, 440] width 167 height 19
type input "8ed44f33-4397-48eb-a10c-df725be60192,463459c9-37eb-4576-8402-f641077c2631,53139…"
checkbox input "true"
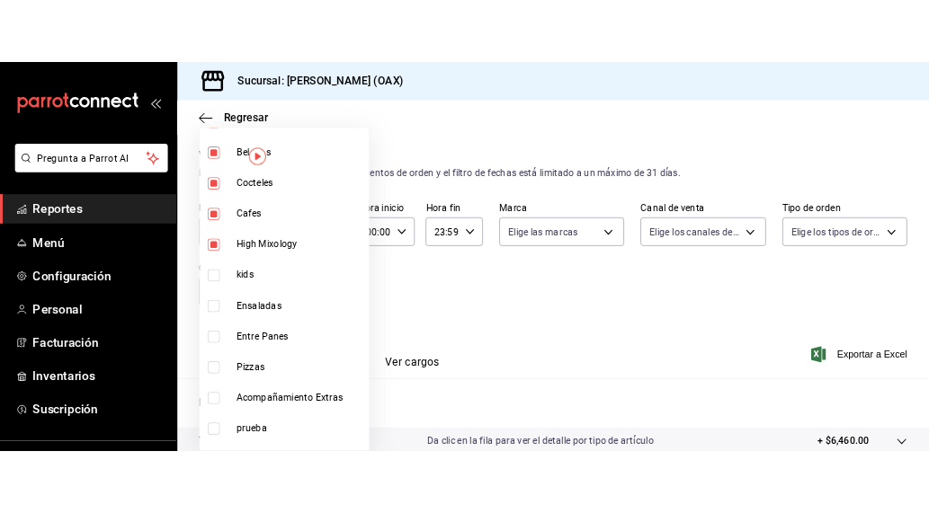
scroll to position [1161, 0]
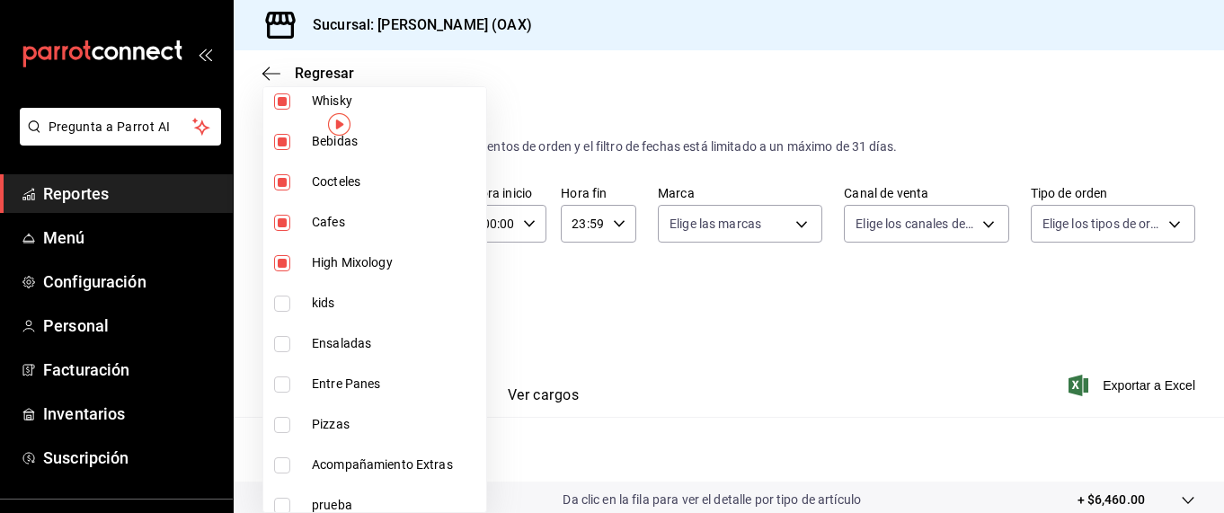
click at [840, 325] on div at bounding box center [612, 256] width 1224 height 513
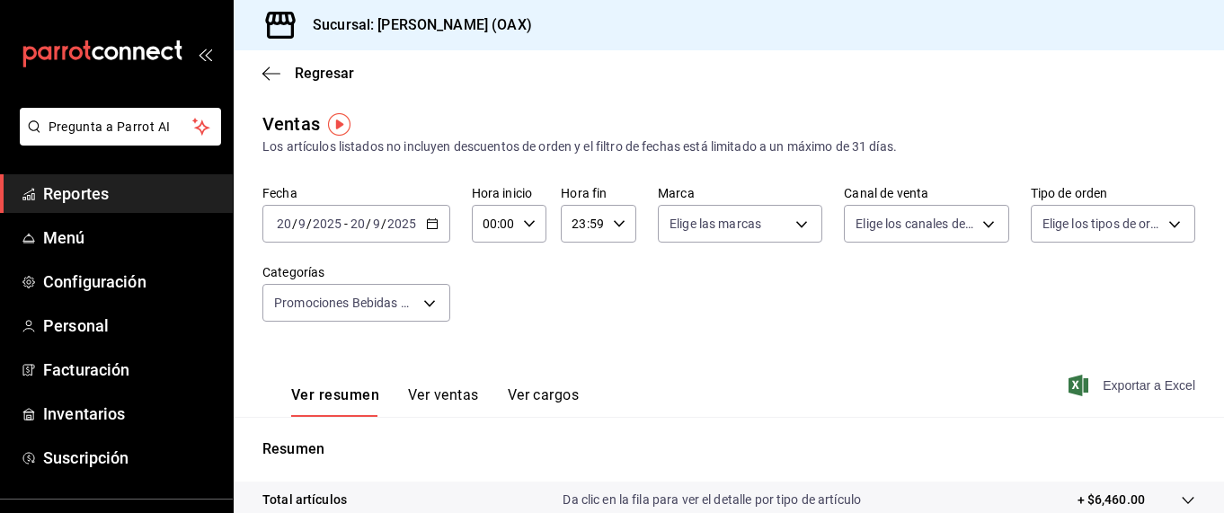
click at [1118, 387] on span "Exportar a Excel" at bounding box center [1133, 386] width 123 height 22
